Goal: Information Seeking & Learning: Learn about a topic

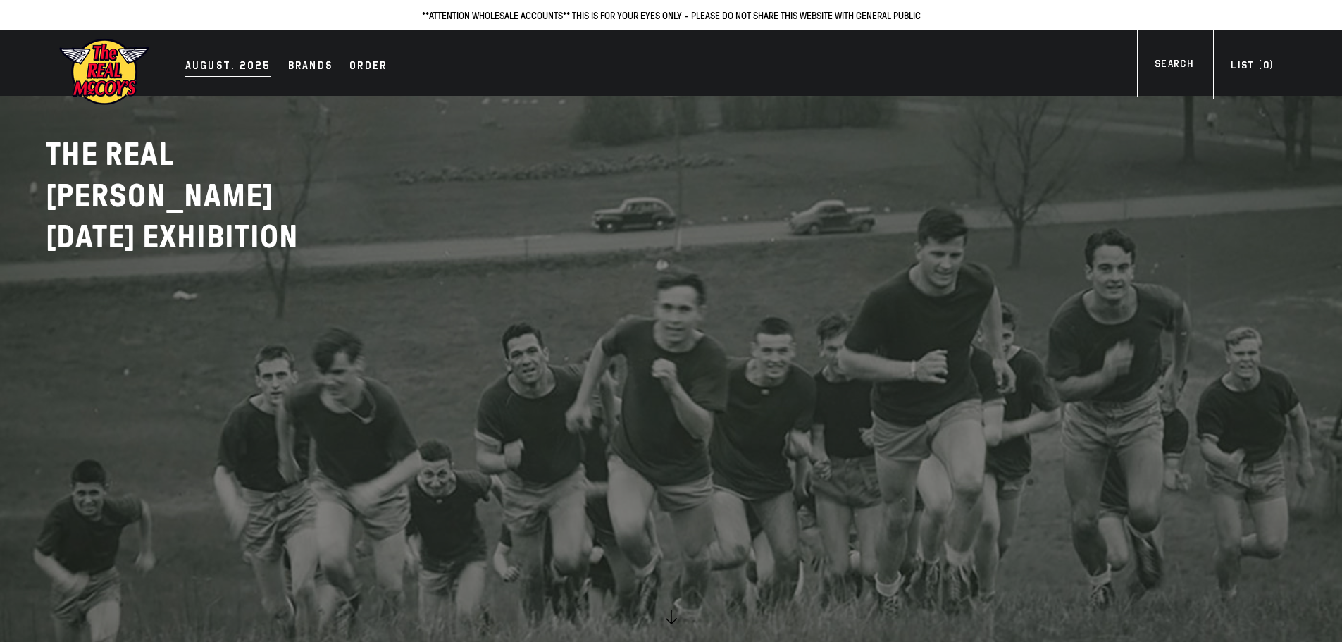
click at [230, 71] on div "AUGUST. 2025" at bounding box center [228, 67] width 86 height 20
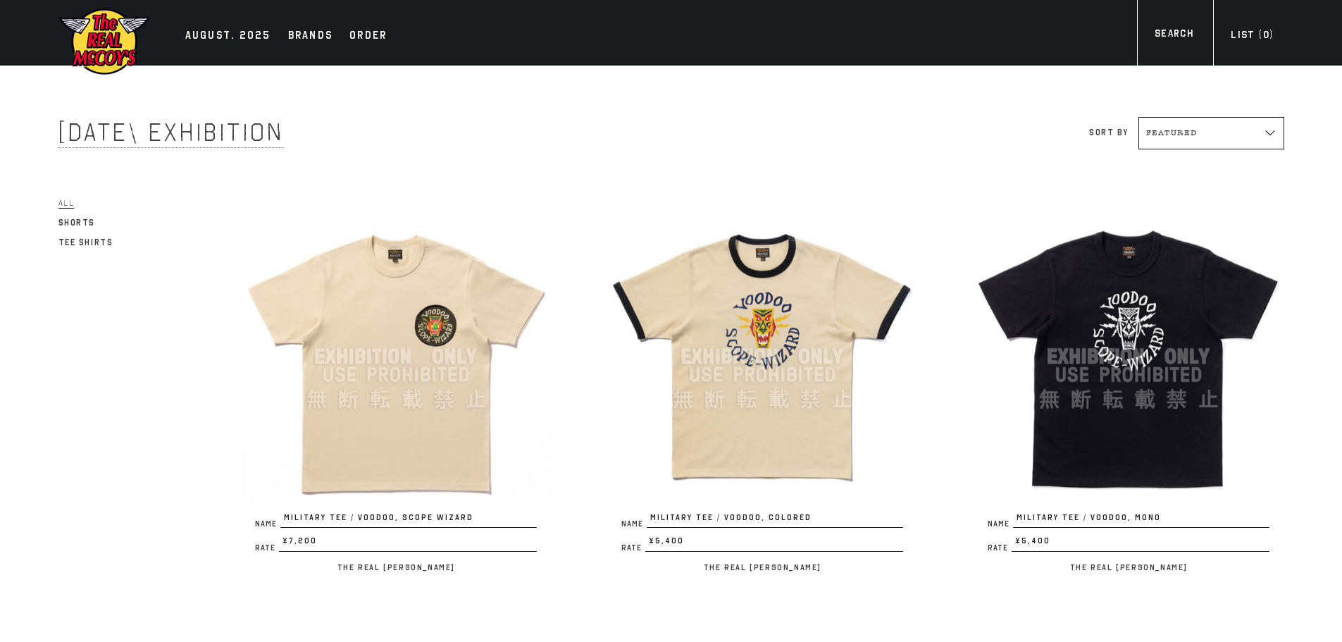
click at [476, 317] on img at bounding box center [396, 357] width 310 height 310
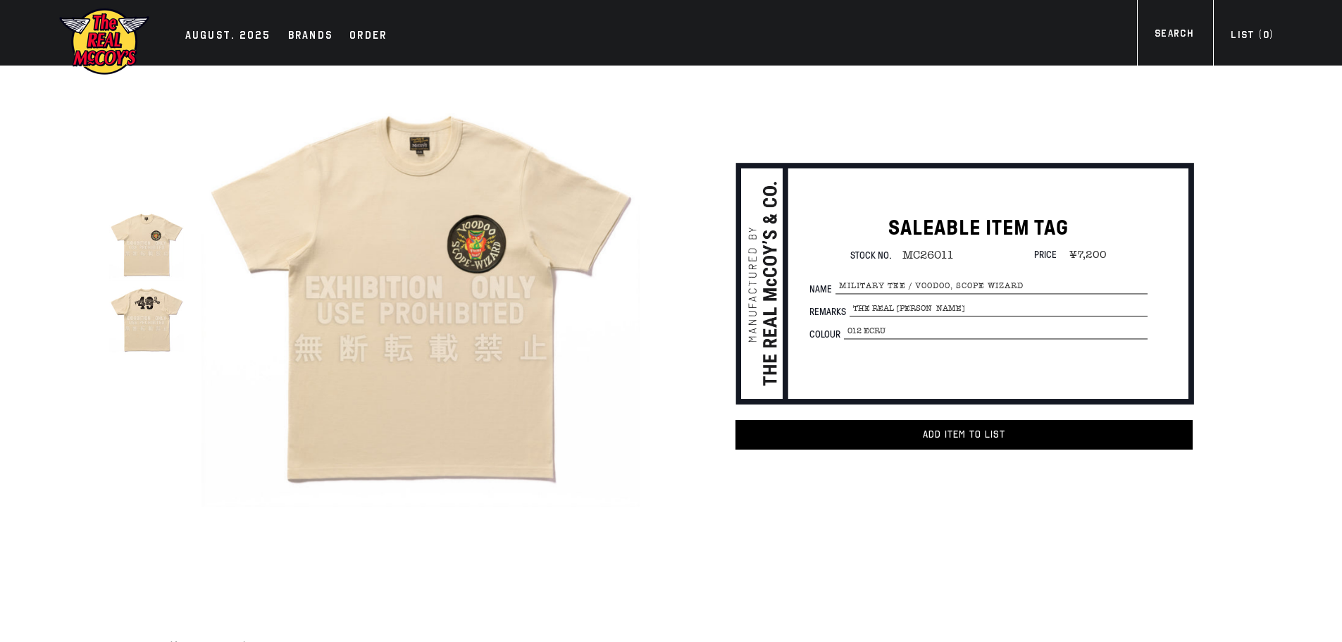
click at [489, 252] on img at bounding box center [421, 288] width 438 height 438
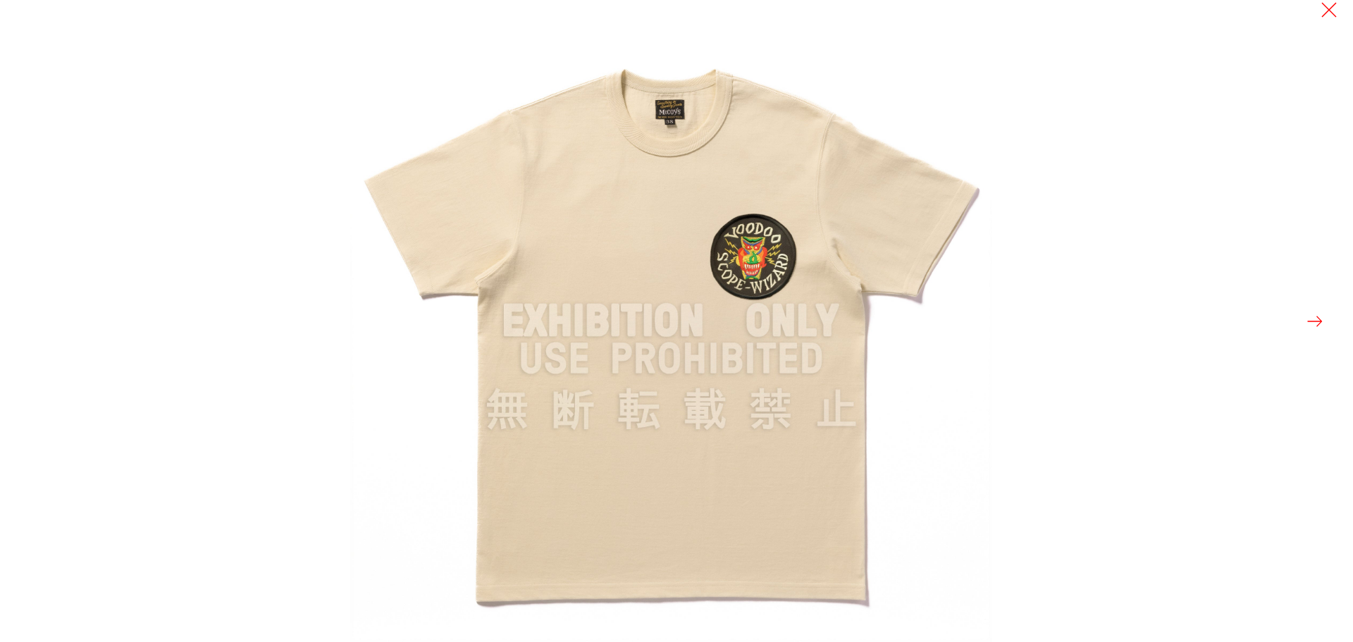
click at [1311, 318] on button at bounding box center [1315, 321] width 20 height 20
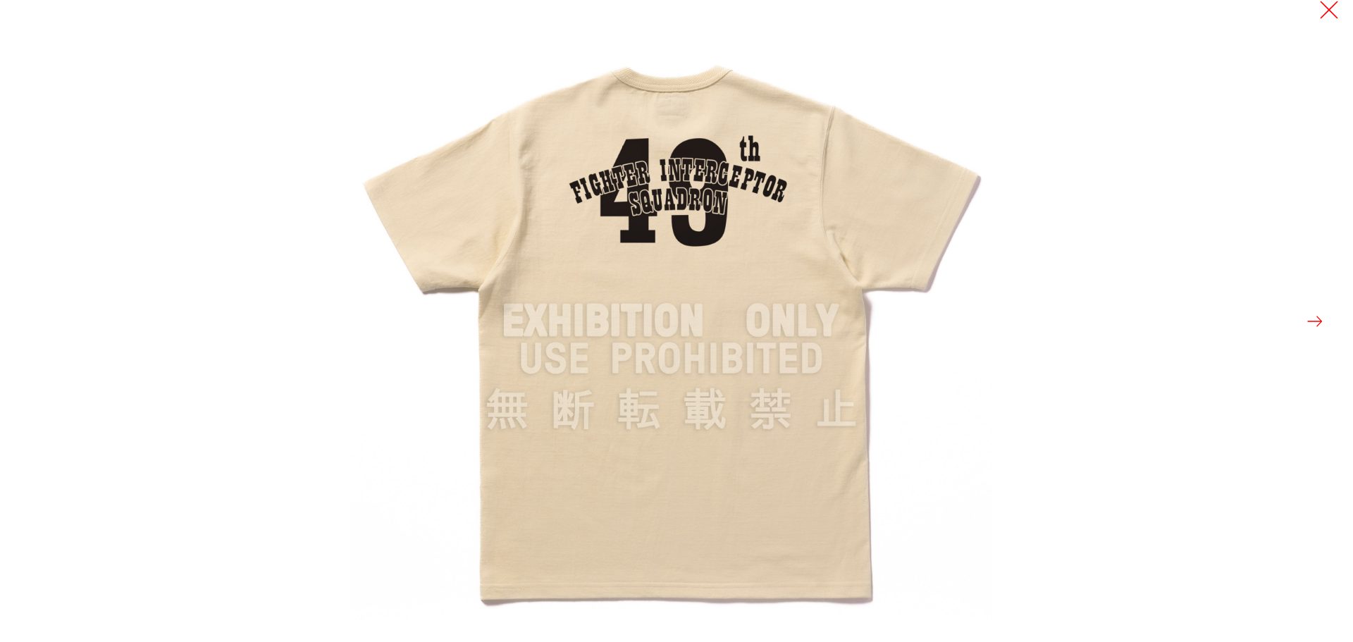
click at [1334, 6] on button at bounding box center [1329, 10] width 20 height 20
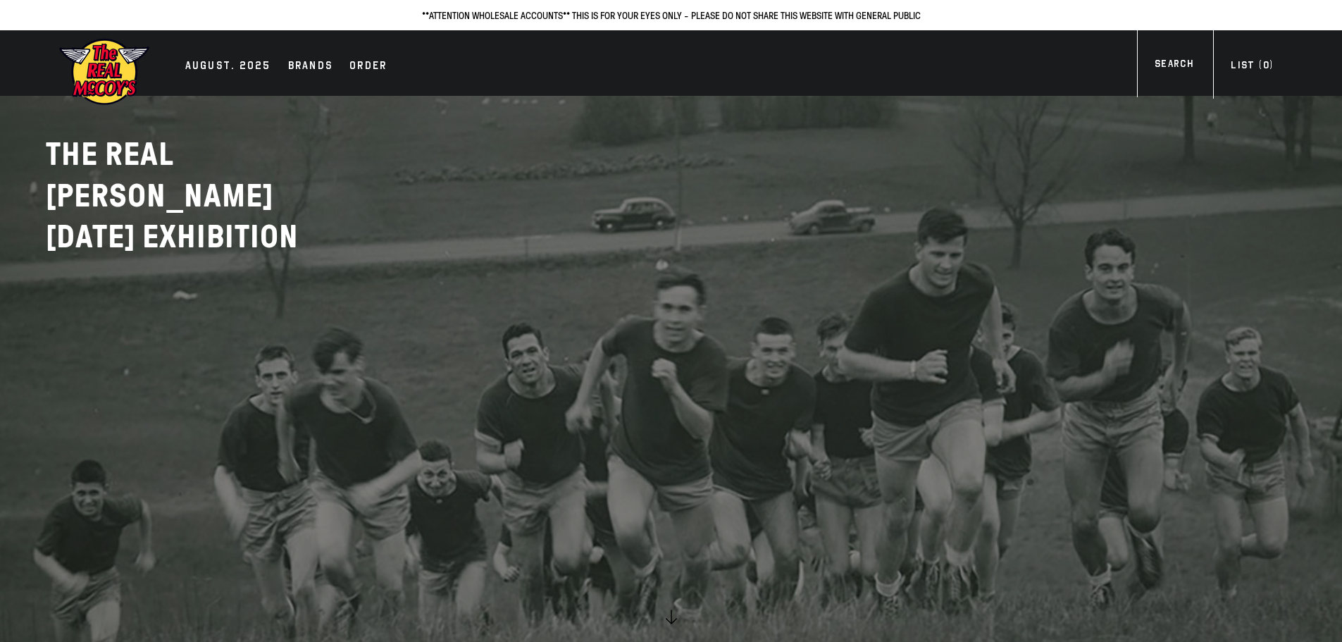
click at [176, 66] on h1 at bounding box center [121, 71] width 127 height 69
click at [191, 65] on div "AUGUST. 2025" at bounding box center [228, 67] width 86 height 20
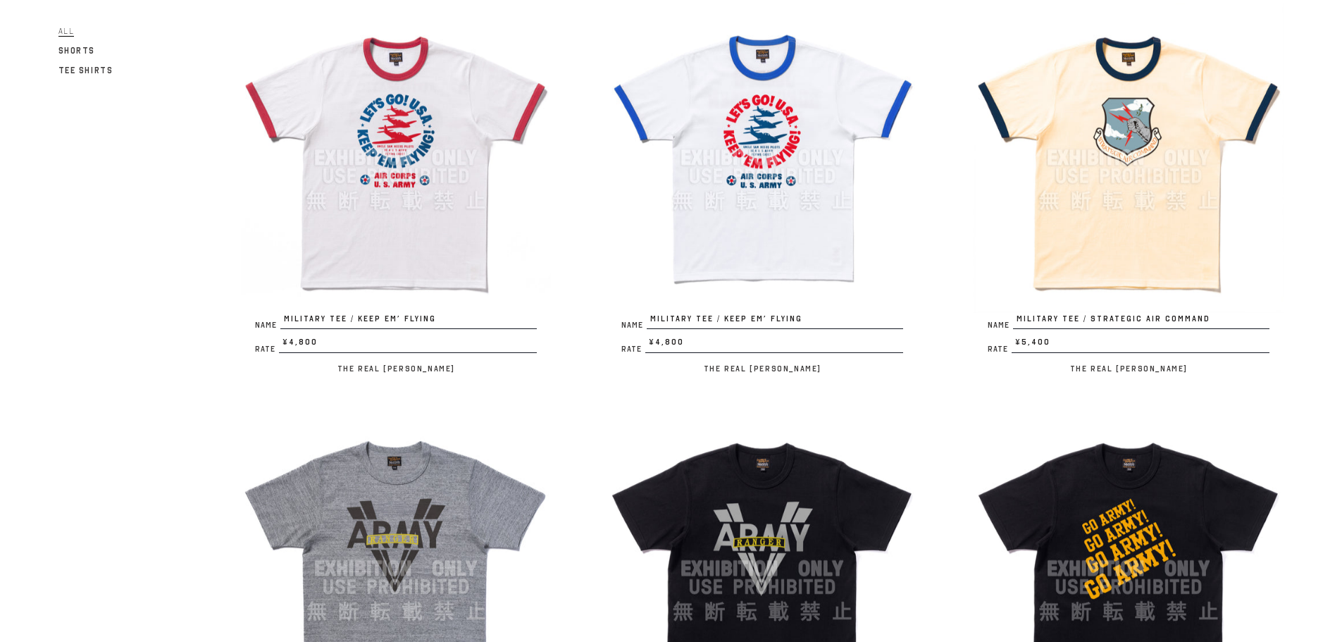
scroll to position [634, 0]
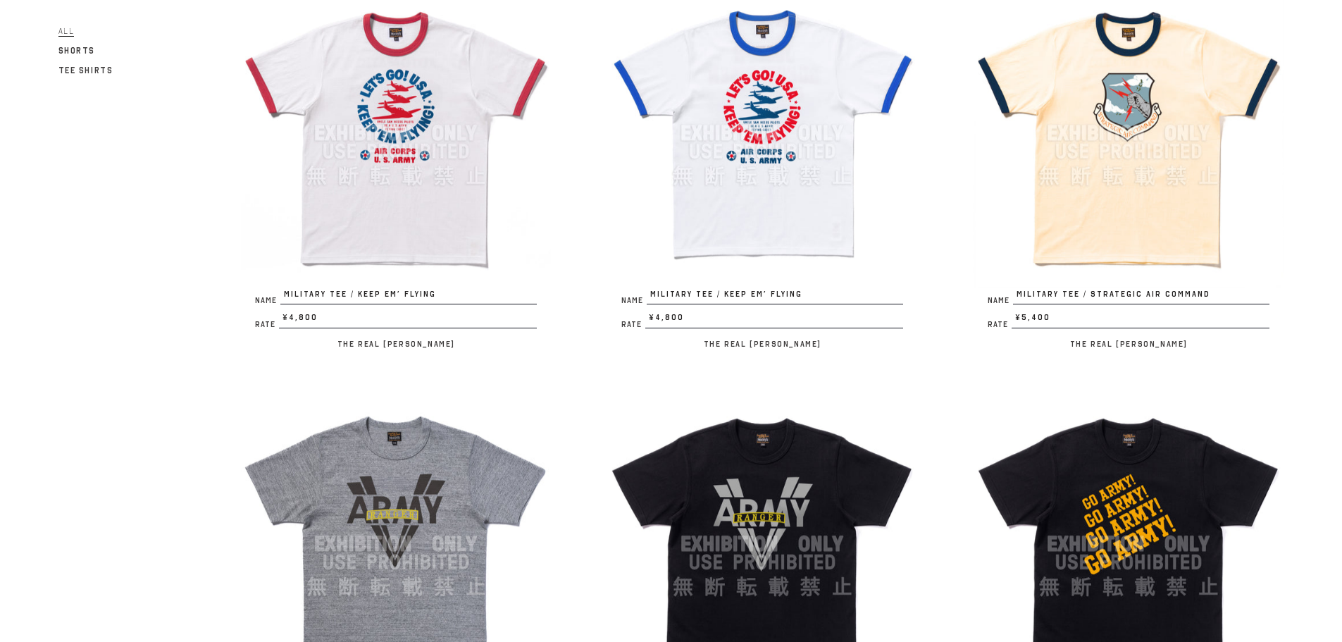
click at [1217, 92] on img at bounding box center [1129, 133] width 310 height 310
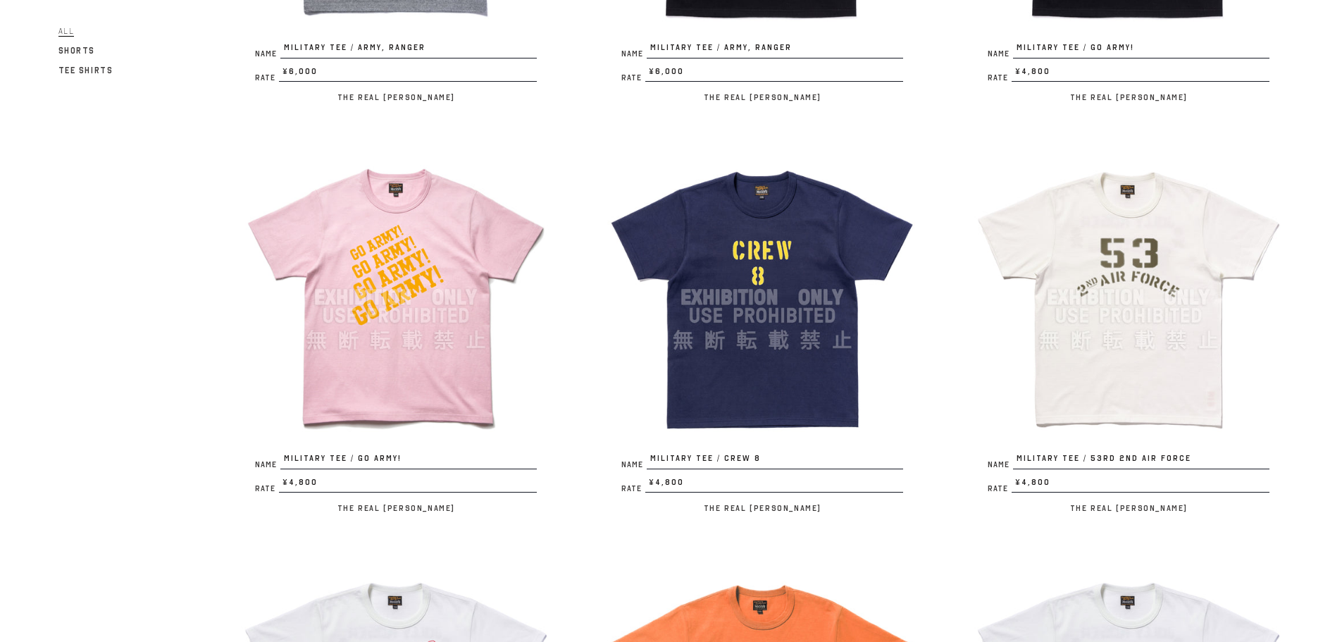
scroll to position [1057, 0]
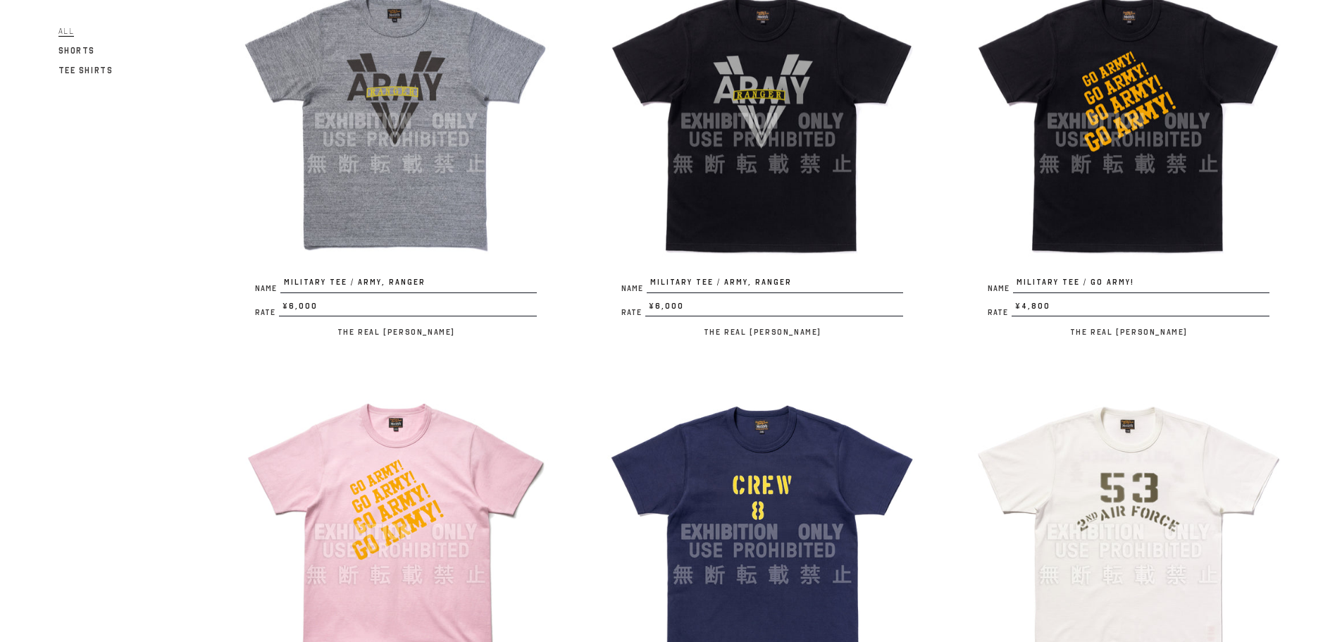
click at [736, 171] on img at bounding box center [762, 121] width 310 height 310
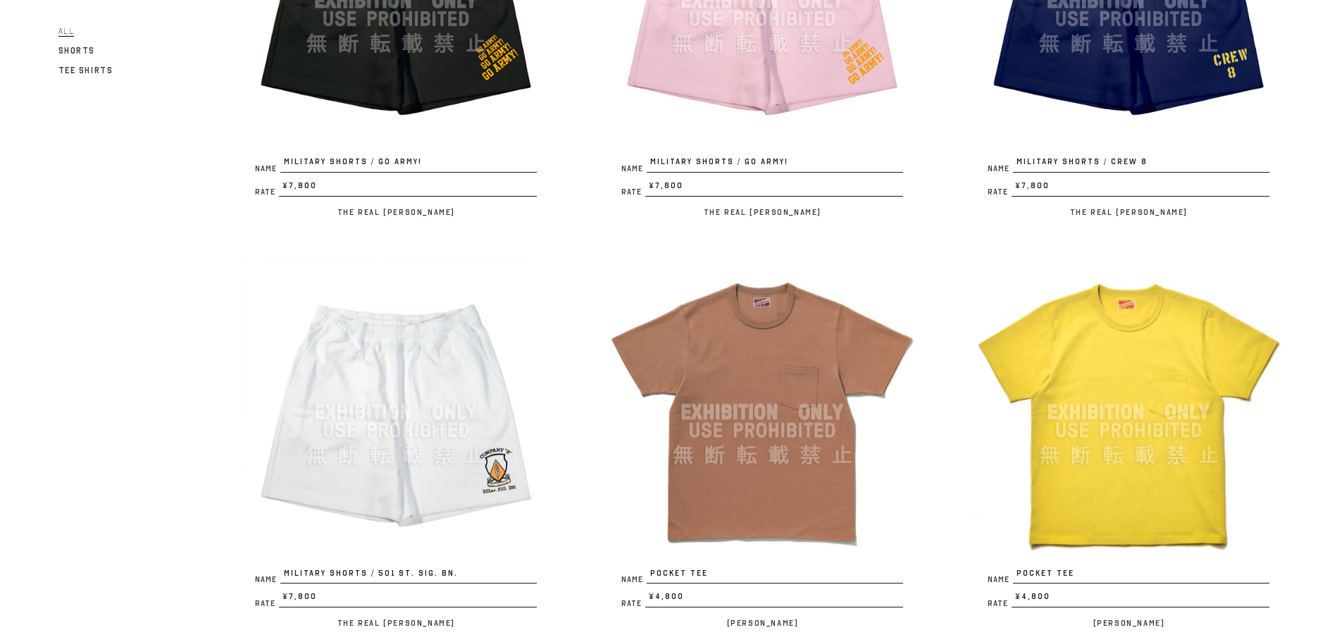
scroll to position [2466, 0]
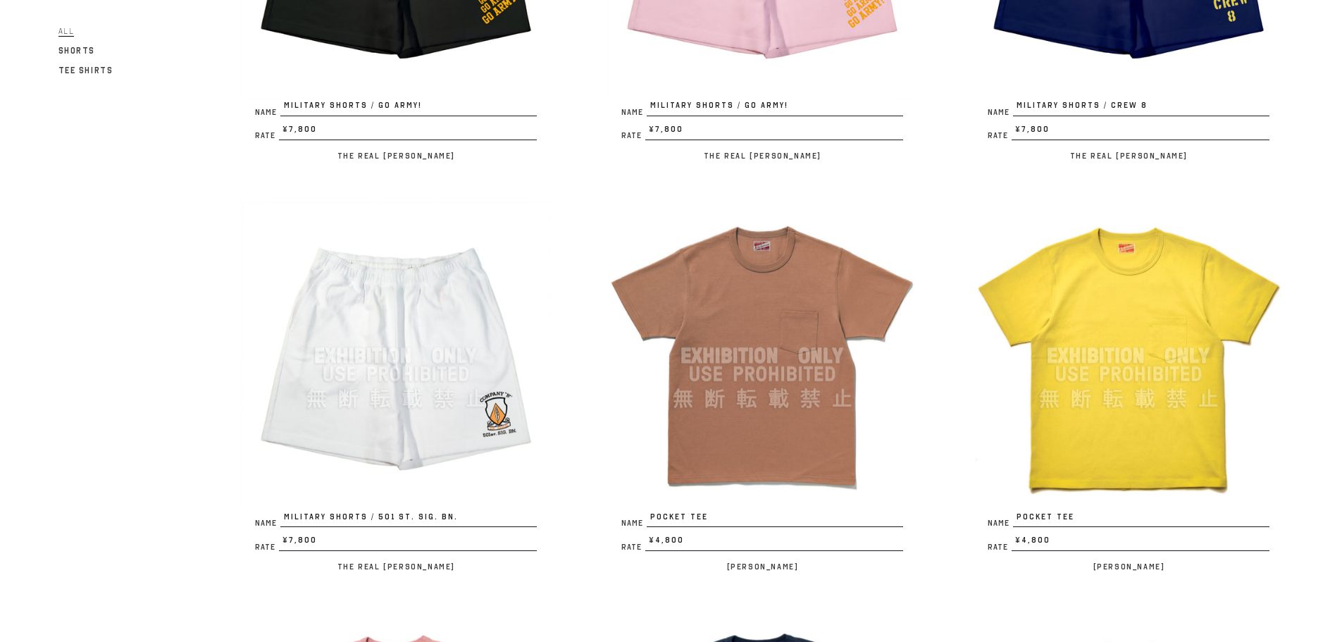
click at [748, 320] on img at bounding box center [762, 356] width 310 height 310
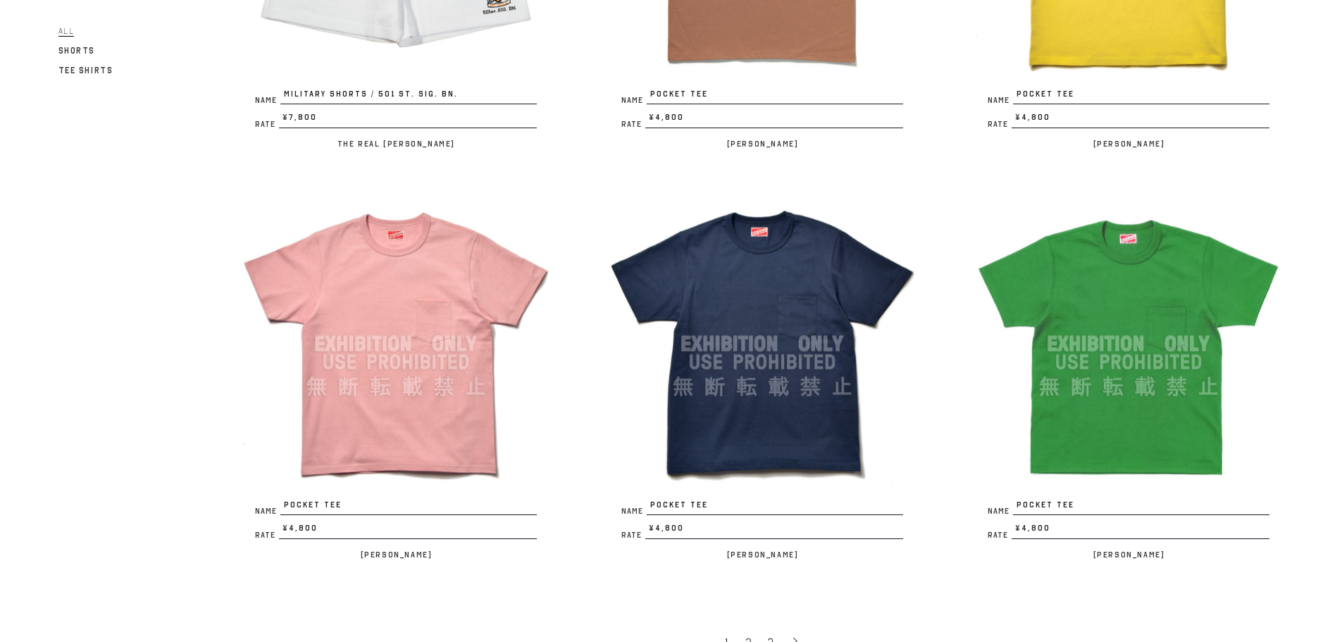
scroll to position [3171, 0]
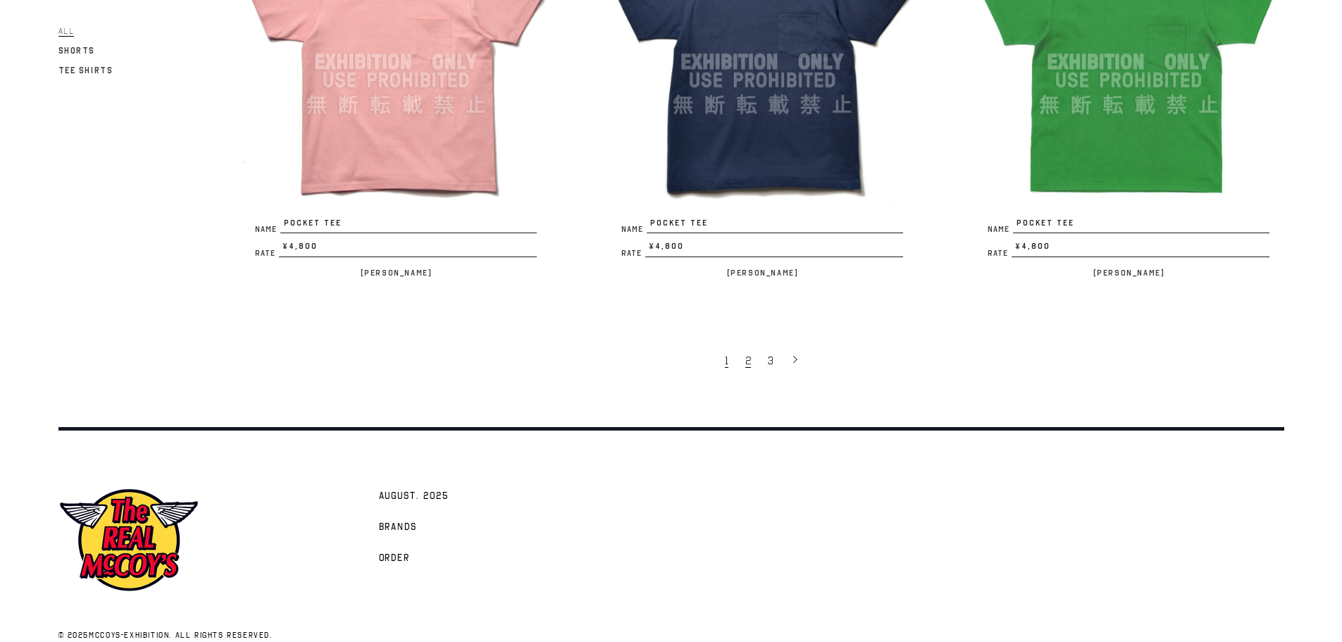
click at [743, 360] on link "2" at bounding box center [749, 360] width 23 height 30
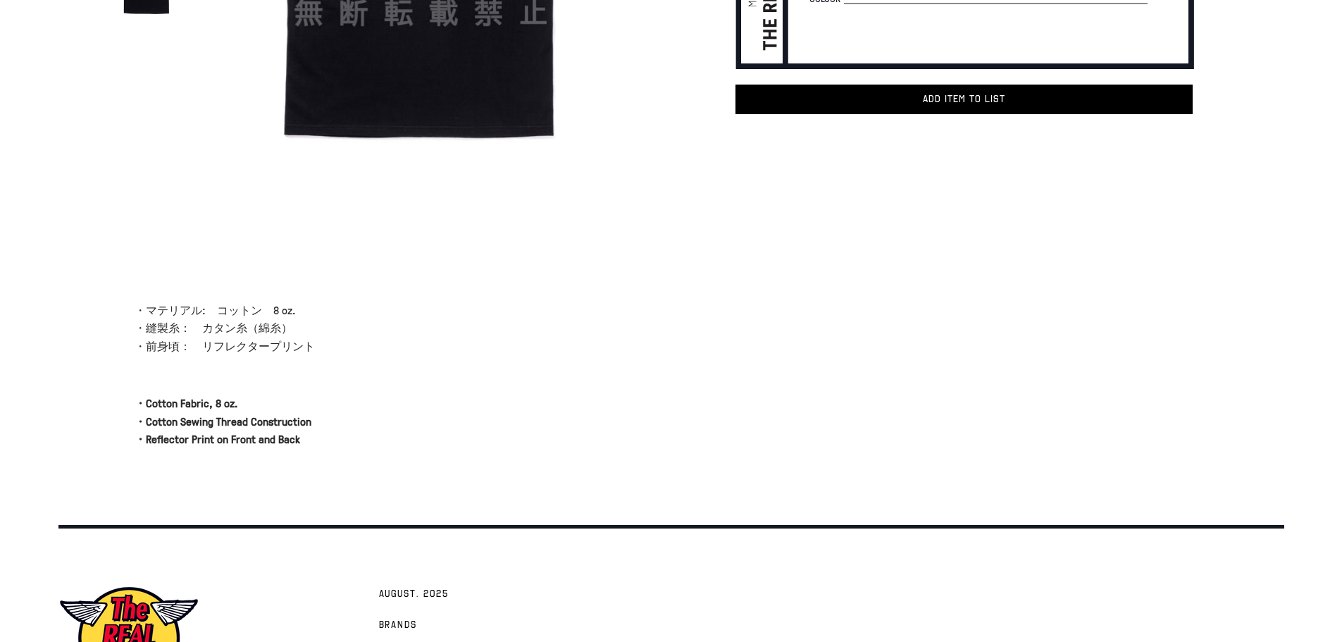
scroll to position [352, 0]
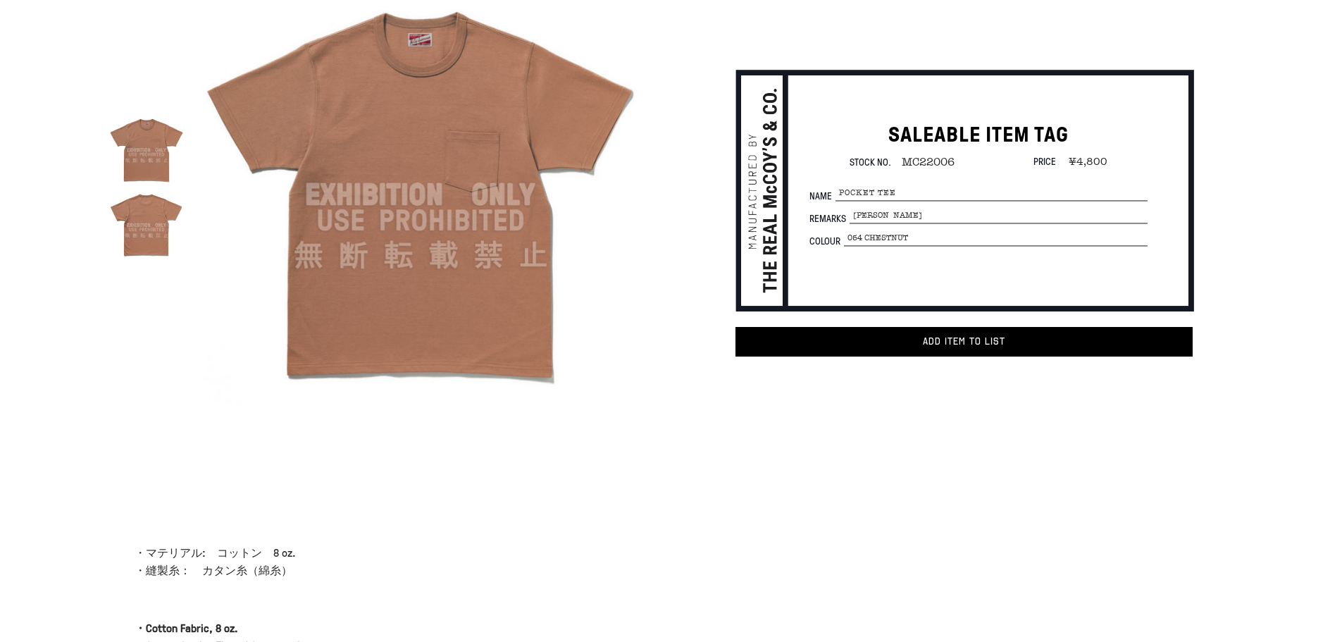
scroll to position [282, 0]
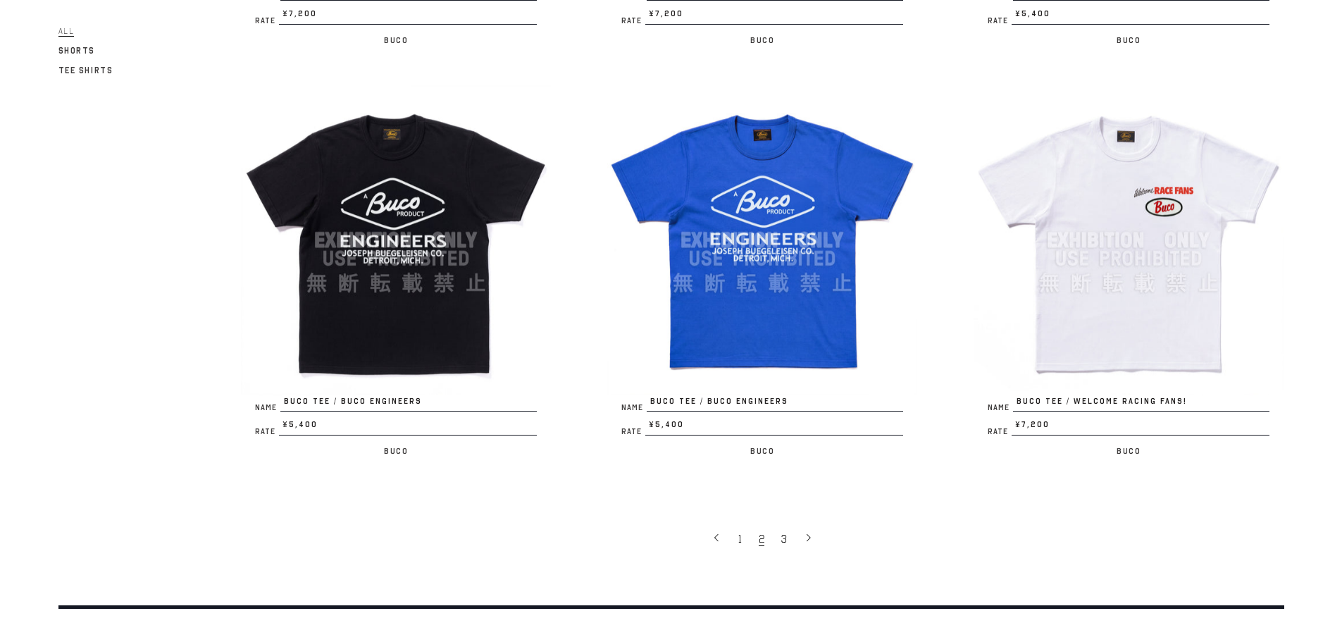
scroll to position [3171, 0]
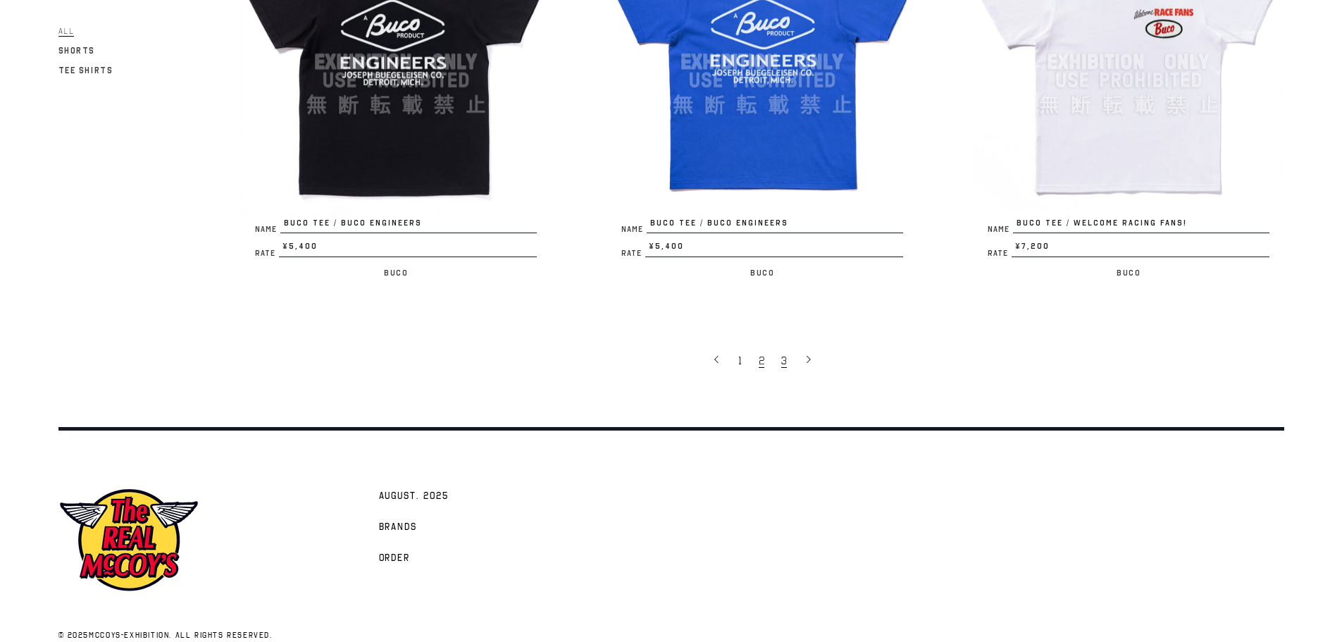
click at [783, 368] on link "3" at bounding box center [785, 360] width 23 height 30
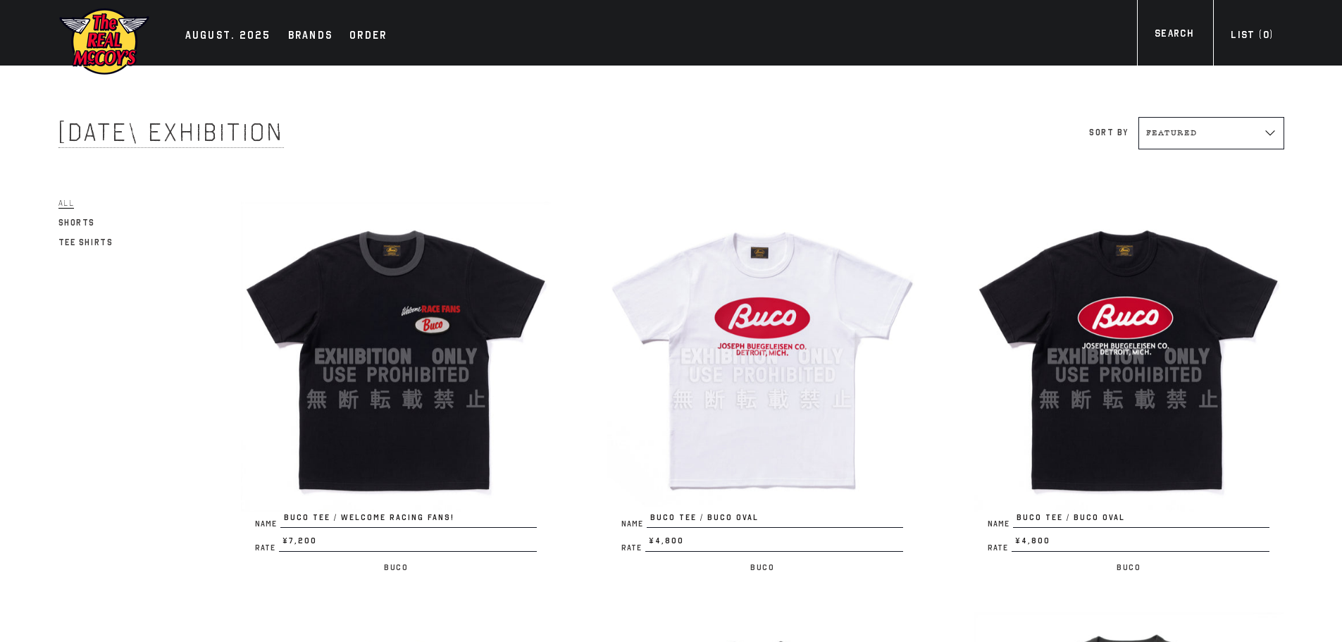
click at [240, 47] on div "AUGUST. 2025 Brands Order More" at bounding box center [671, 33] width 1282 height 66
click at [242, 35] on div "AUGUST. 2025" at bounding box center [228, 37] width 86 height 20
